Goal: Check status: Check status

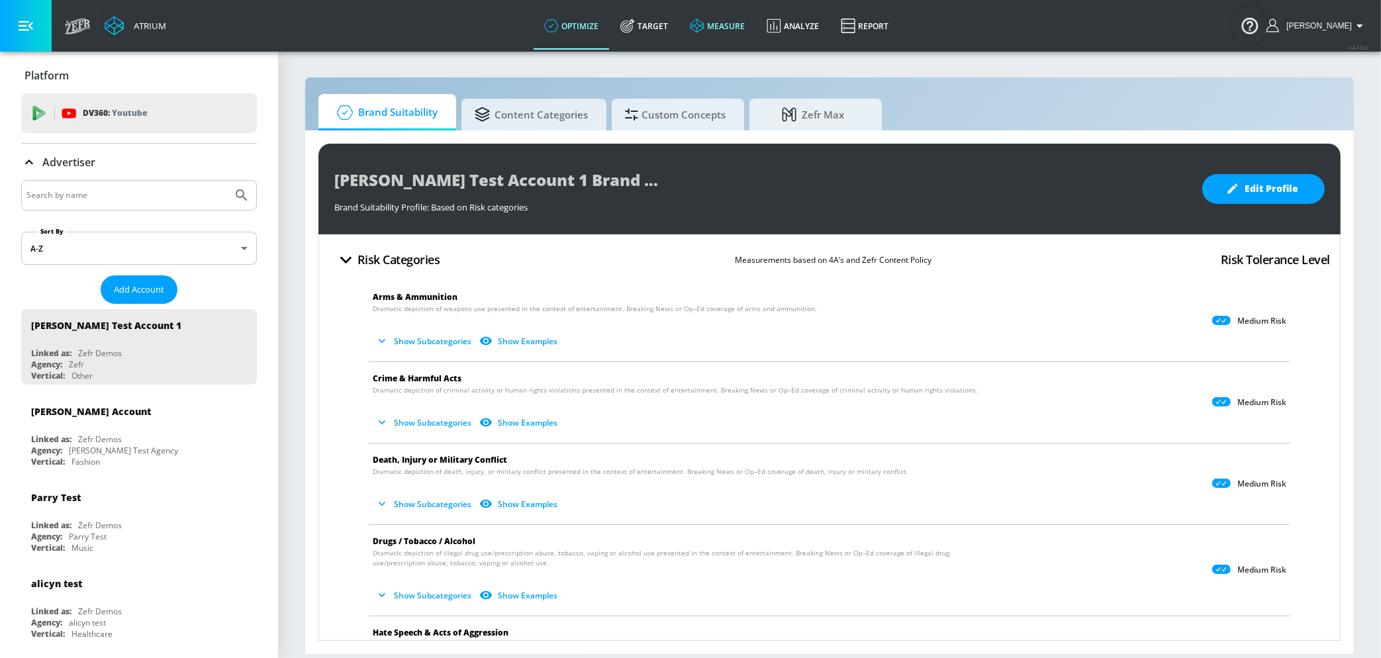
click at [743, 33] on link "measure" at bounding box center [717, 26] width 77 height 48
